Goal: Task Accomplishment & Management: Complete application form

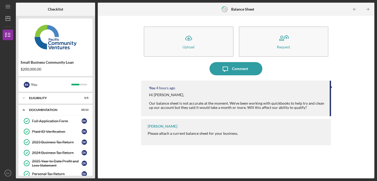
scroll to position [56, 0]
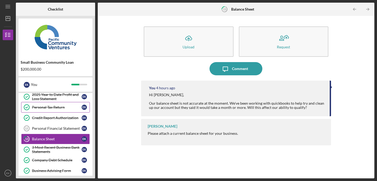
scroll to position [106, 0]
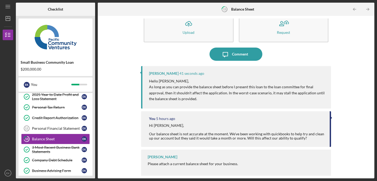
scroll to position [15, 0]
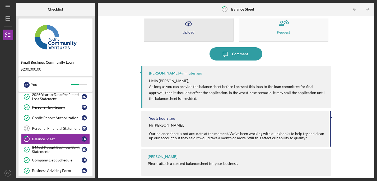
click at [204, 26] on button "Icon/Upload Upload" at bounding box center [188, 27] width 89 height 30
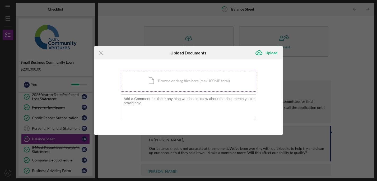
click at [164, 78] on div "Icon/Document Browse or drag files here (max 100MB total) Tap to choose files o…" at bounding box center [189, 81] width 136 height 22
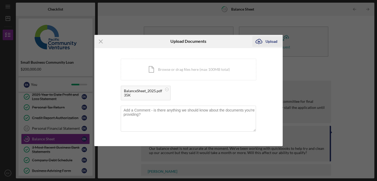
click at [275, 40] on div "Upload" at bounding box center [271, 41] width 12 height 11
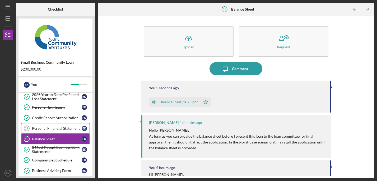
click at [49, 125] on link "Personal Financial Statement 12 Personal Financial Statement E K" at bounding box center [55, 128] width 69 height 11
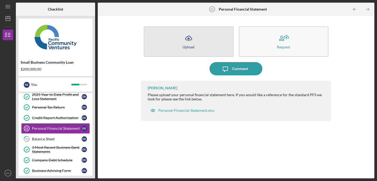
click at [178, 49] on button "Icon/Upload Upload" at bounding box center [188, 41] width 89 height 30
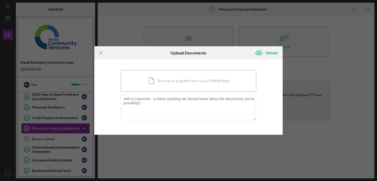
click at [181, 77] on div "Icon/Document Browse or drag files here (max 100MB total) Tap to choose files o…" at bounding box center [189, 81] width 136 height 22
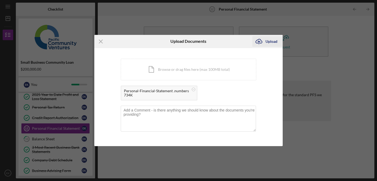
click at [273, 43] on div "Upload" at bounding box center [271, 41] width 12 height 11
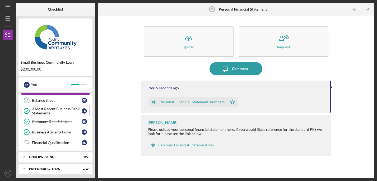
scroll to position [106, 0]
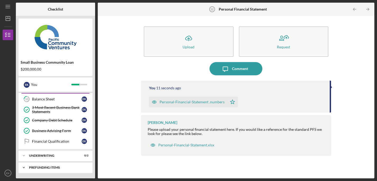
click at [53, 164] on div "Icon/Expander Prefunding Items 0 / 10" at bounding box center [55, 167] width 74 height 11
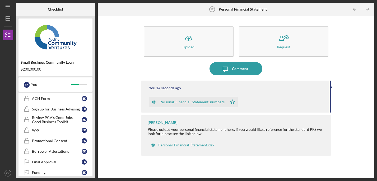
scroll to position [215, 0]
